Goal: Navigation & Orientation: Find specific page/section

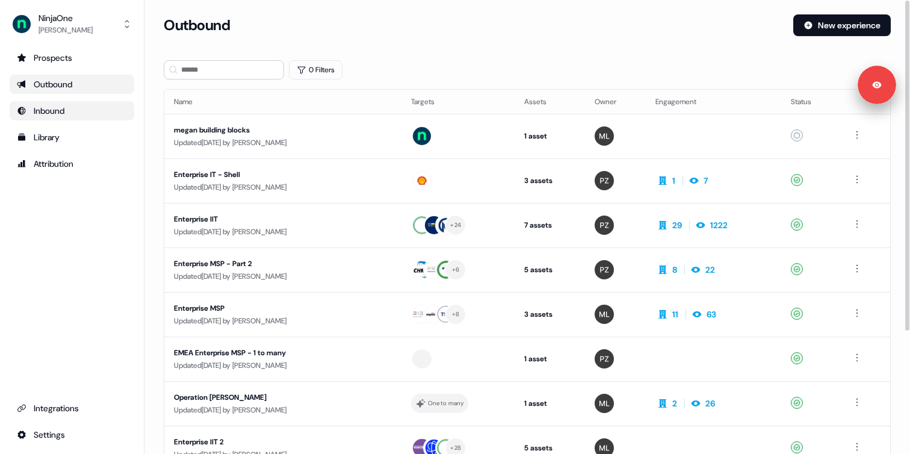
click at [83, 105] on div "Inbound" at bounding box center [72, 111] width 110 height 12
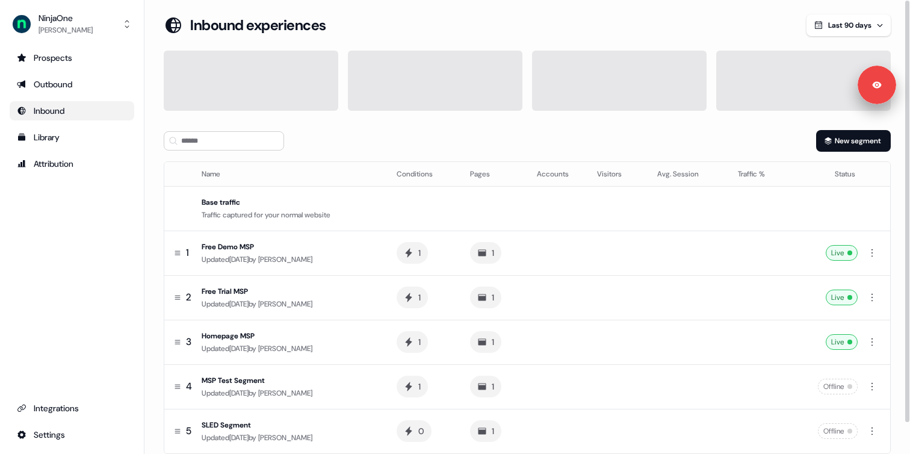
click at [156, 151] on section "Loading... Inbound experiences Last 90 days New segment Name Conditions Pages A…" at bounding box center [527, 250] width 766 height 473
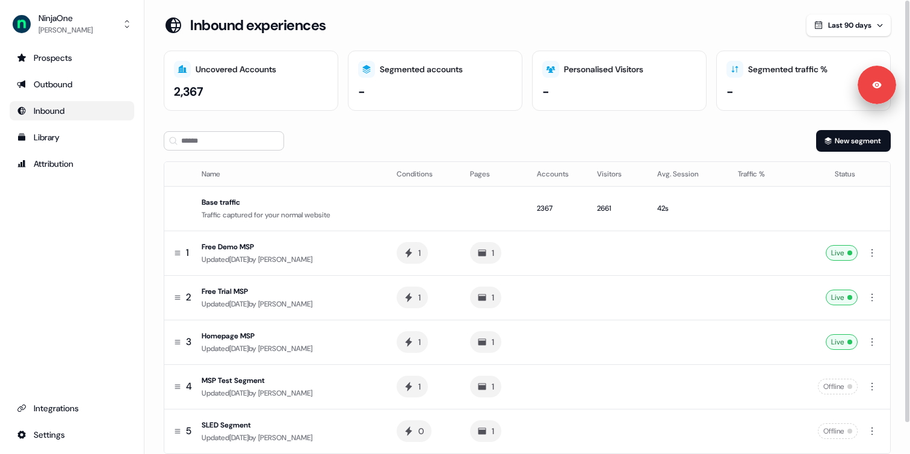
click at [326, 130] on div "New segment" at bounding box center [527, 141] width 727 height 22
click at [68, 61] on div "Prospects" at bounding box center [72, 58] width 110 height 12
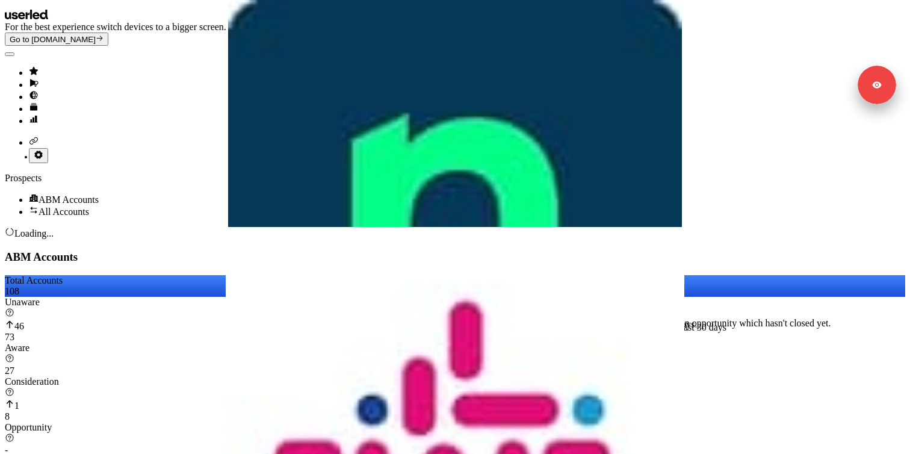
click at [29, 148] on link "Go to integrations" at bounding box center [467, 142] width 876 height 12
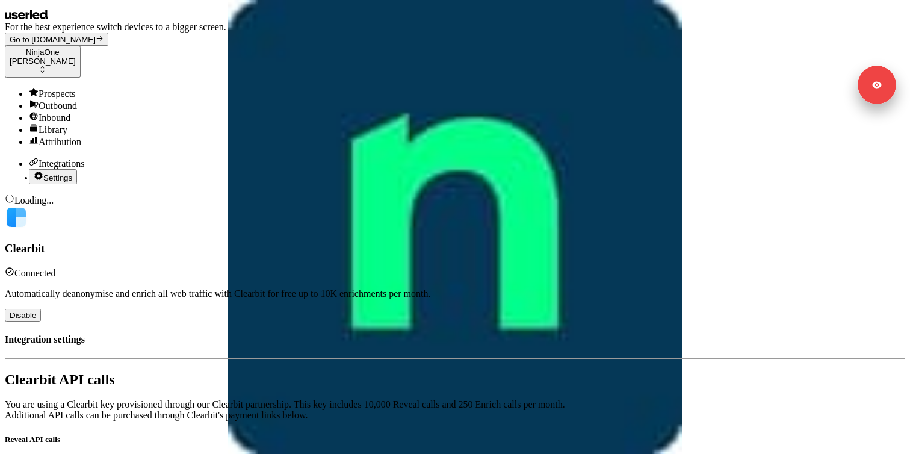
click at [64, 99] on link "Outbound" at bounding box center [467, 105] width 876 height 12
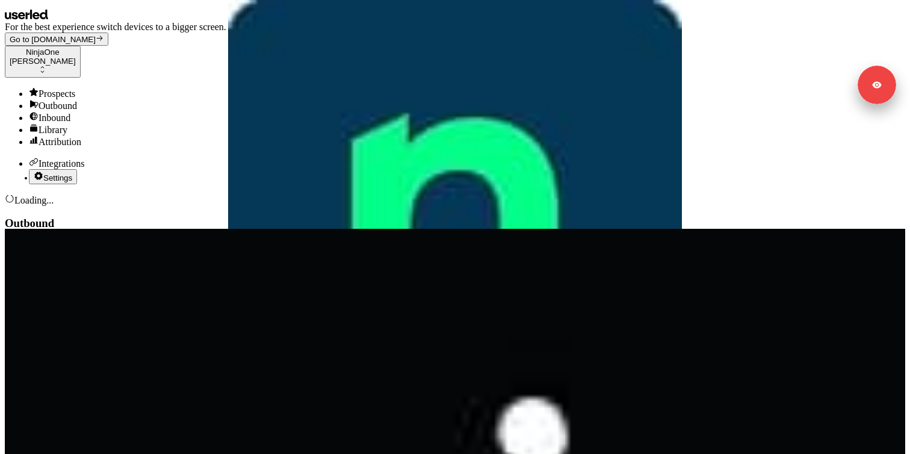
click at [67, 87] on div "Prospects" at bounding box center [467, 93] width 876 height 12
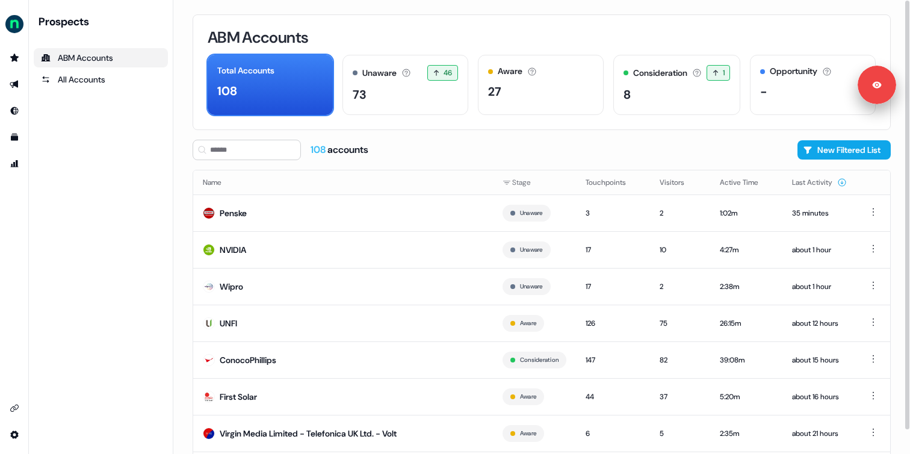
click at [180, 88] on div "ABM Accounts Total Accounts 108 Unaware The default stage all accounts start in…" at bounding box center [541, 227] width 737 height 454
click at [262, 208] on td "Penske" at bounding box center [343, 212] width 300 height 37
click at [287, 258] on td "NVIDIA" at bounding box center [343, 249] width 300 height 37
click at [257, 221] on td "Penske" at bounding box center [343, 212] width 300 height 37
click at [75, 86] on link "All Accounts" at bounding box center [101, 79] width 134 height 19
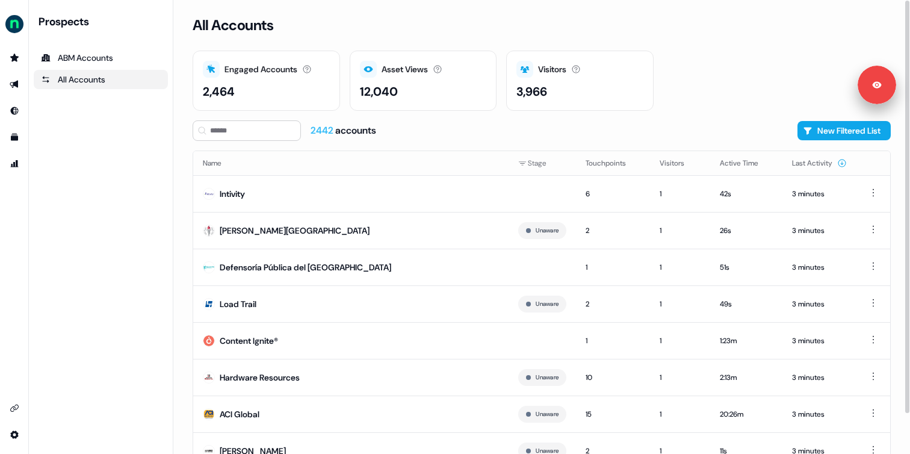
click at [179, 207] on div "All Accounts Engaged Accounts Accounts that have interacted with an asset. 2,46…" at bounding box center [541, 227] width 737 height 454
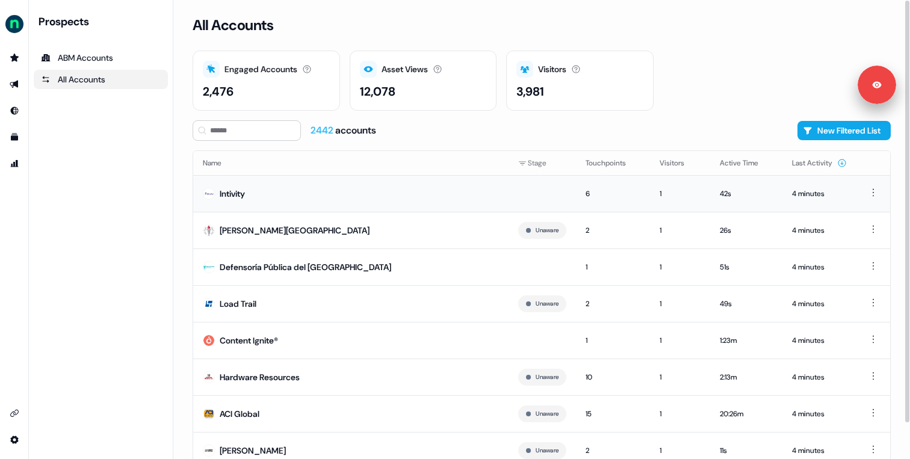
click at [247, 202] on td "Intivity" at bounding box center [350, 193] width 315 height 37
click at [10, 30] on img "side nav menu" at bounding box center [14, 23] width 19 height 19
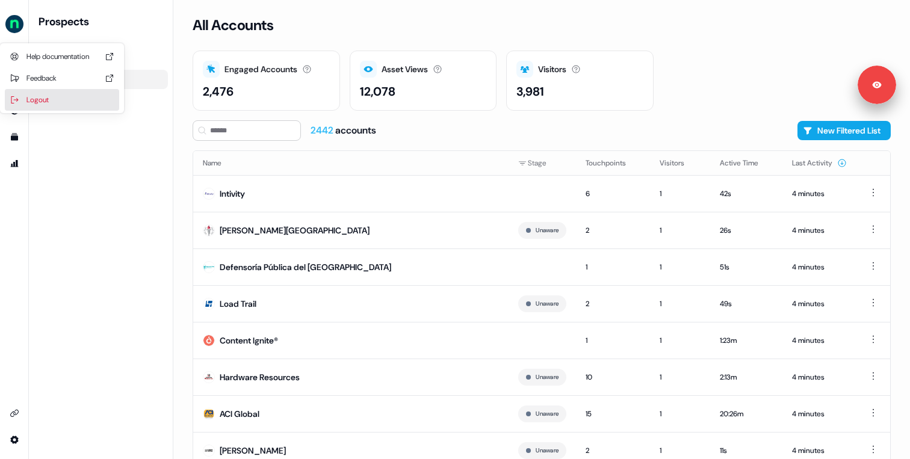
click at [30, 94] on div "Logout" at bounding box center [62, 100] width 114 height 22
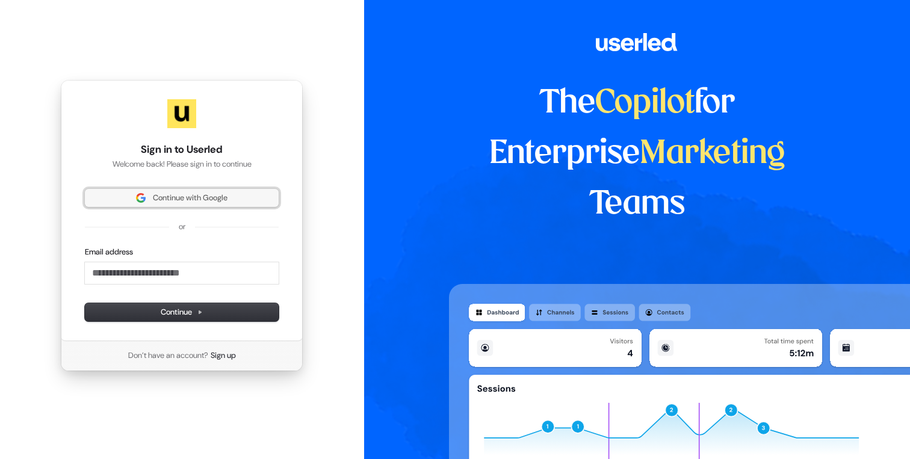
click at [154, 196] on span "Continue with Google" at bounding box center [190, 198] width 75 height 11
